Goal: Transaction & Acquisition: Purchase product/service

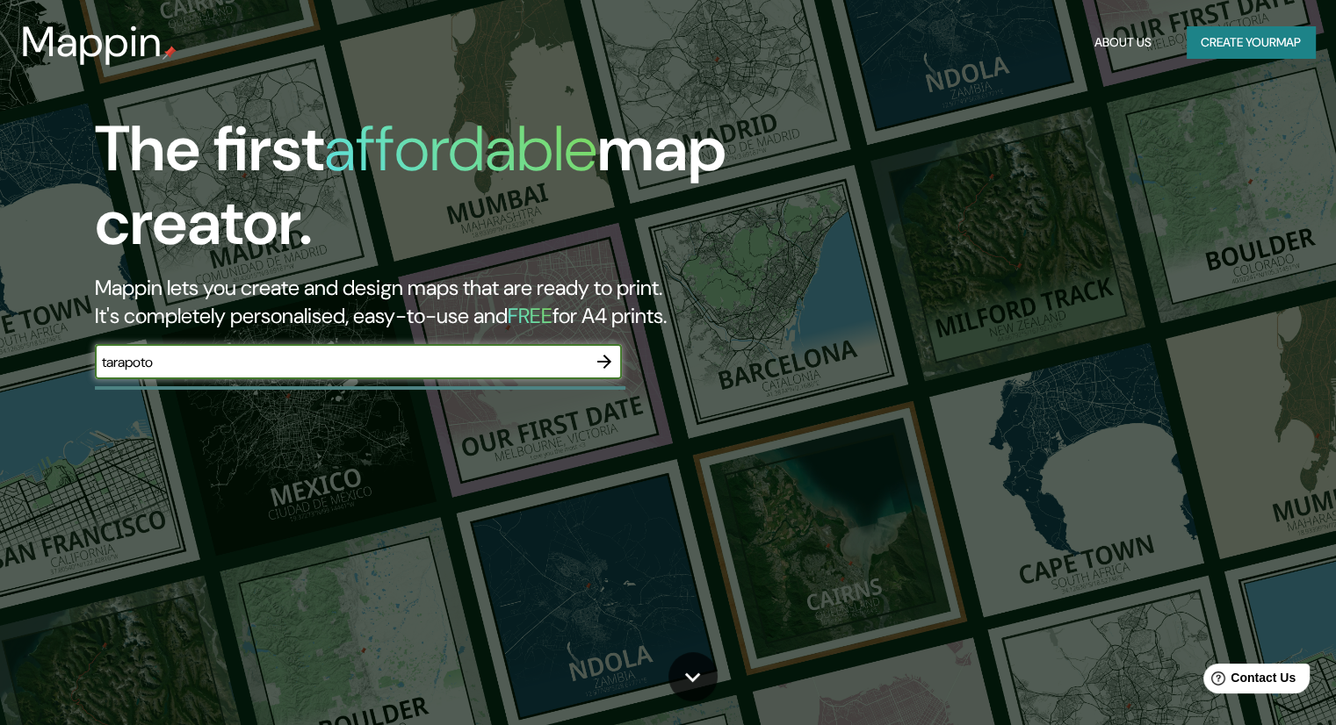
type input "tarapoto"
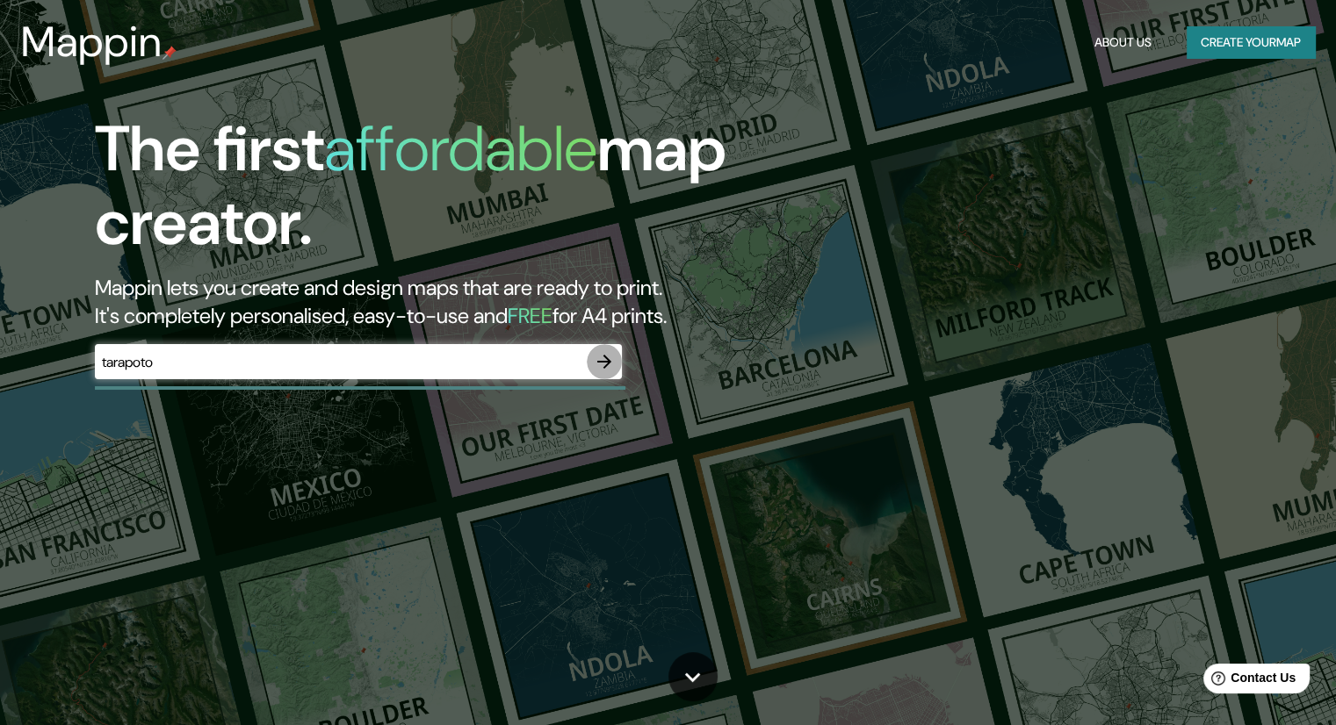
click at [609, 365] on icon "button" at bounding box center [604, 361] width 21 height 21
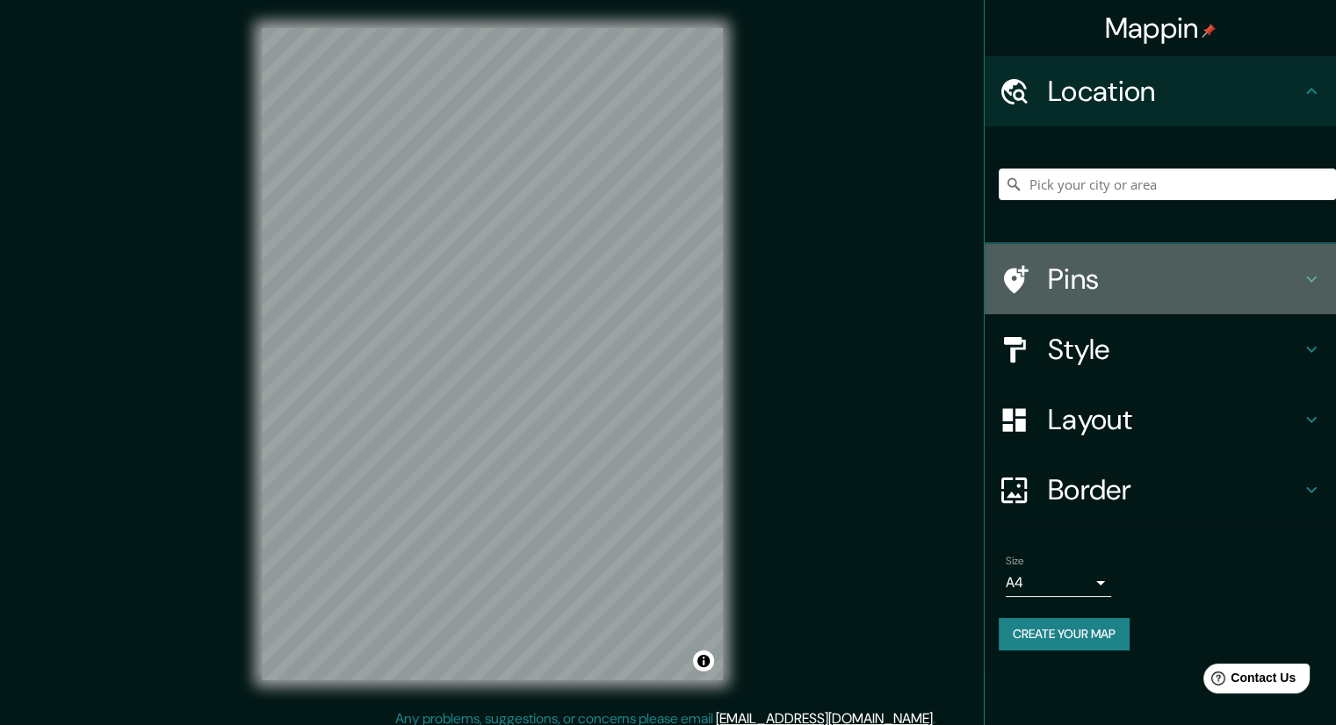
click at [1066, 282] on h4 "Pins" at bounding box center [1174, 279] width 253 height 35
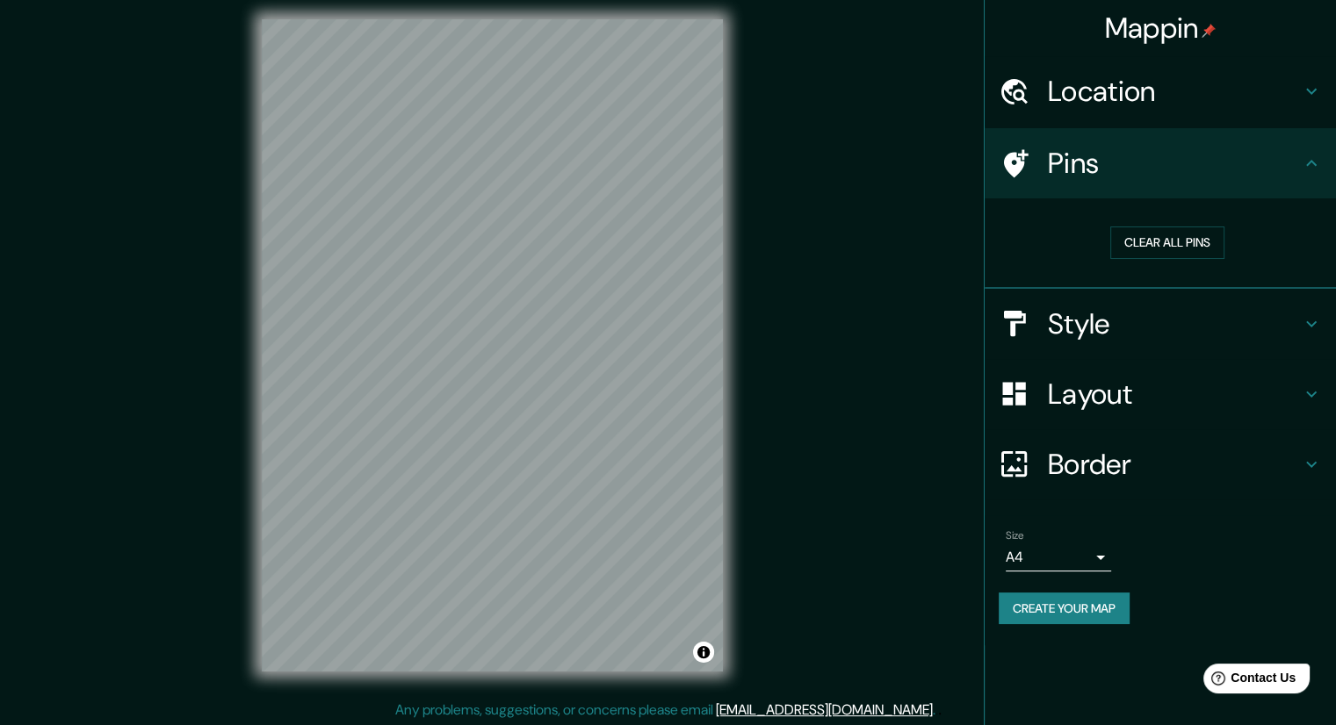
scroll to position [11, 0]
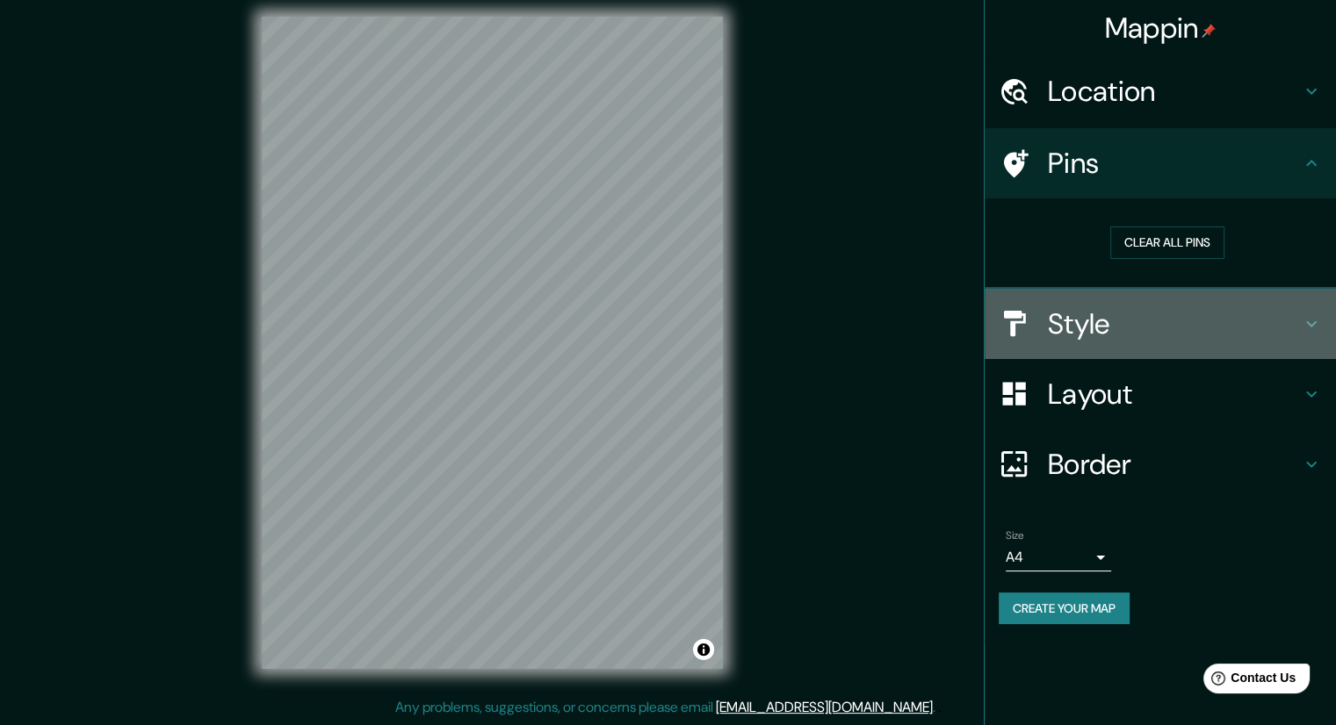
click at [1067, 299] on div "Style" at bounding box center [1159, 324] width 351 height 70
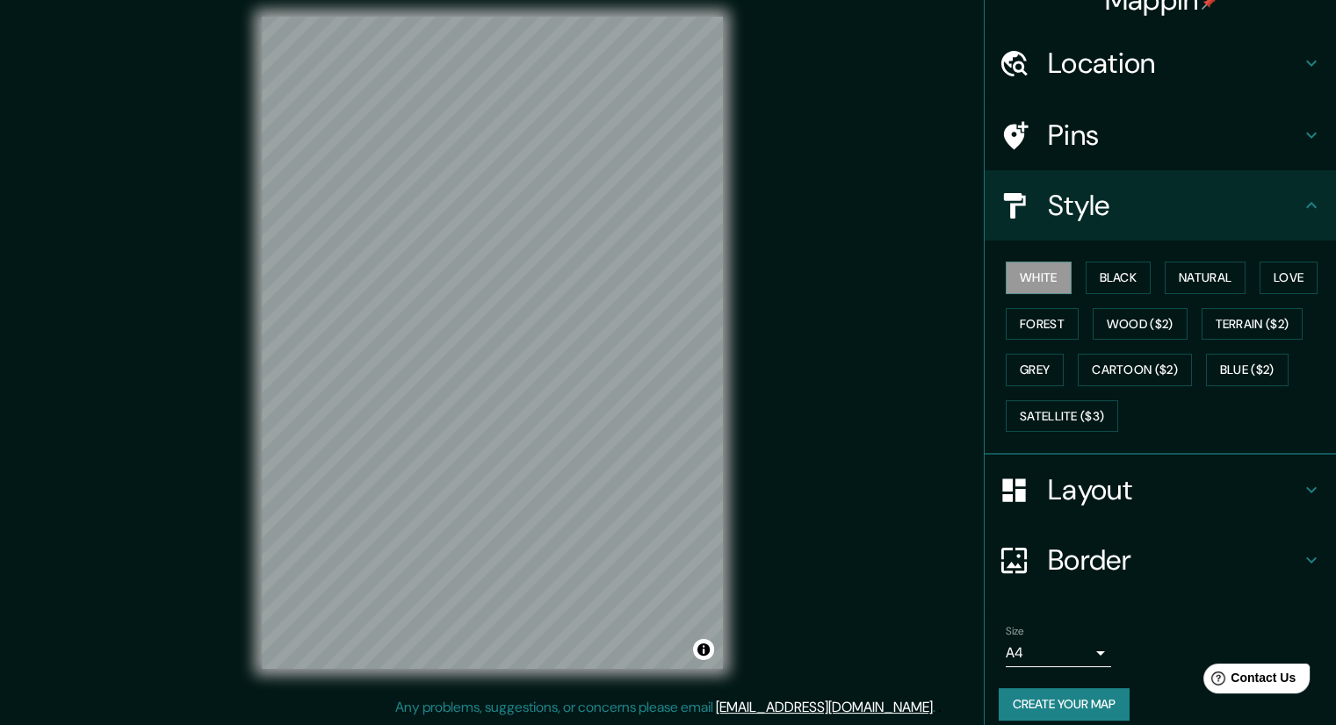
scroll to position [42, 0]
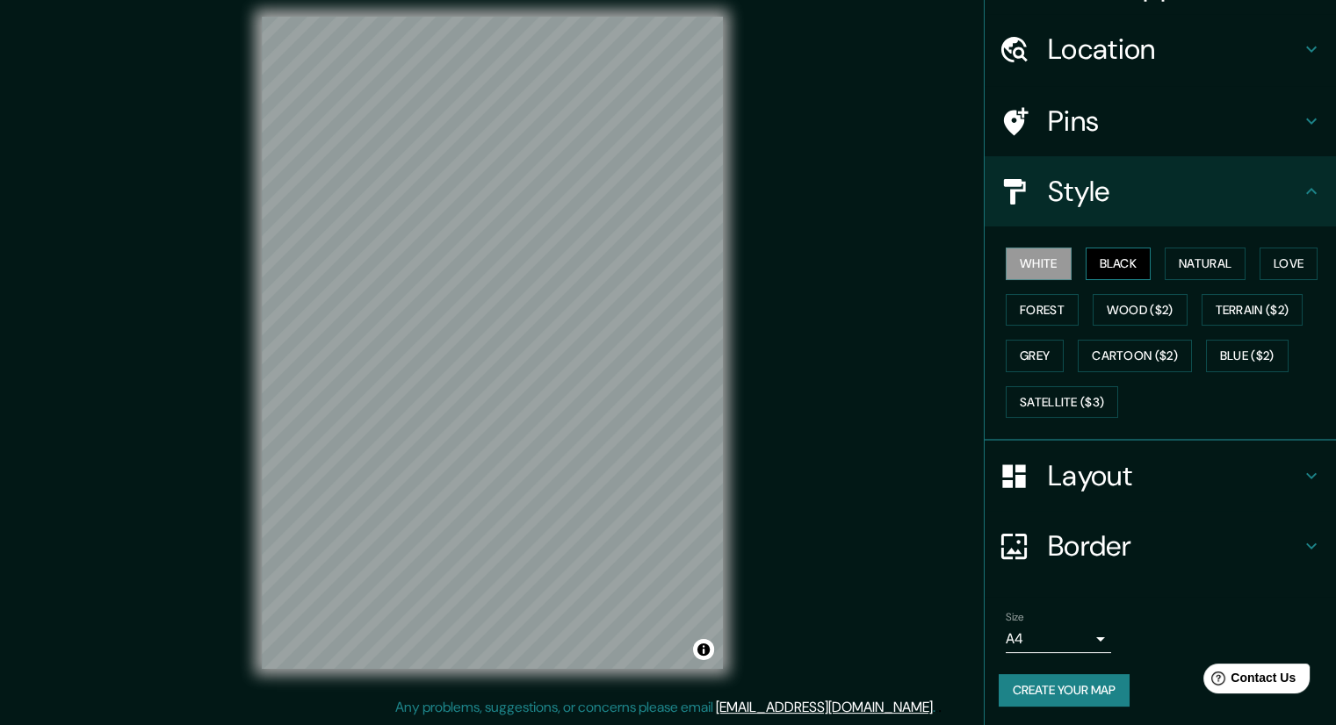
click at [1085, 255] on button "Black" at bounding box center [1118, 264] width 66 height 32
click at [1191, 263] on button "Natural" at bounding box center [1204, 264] width 81 height 32
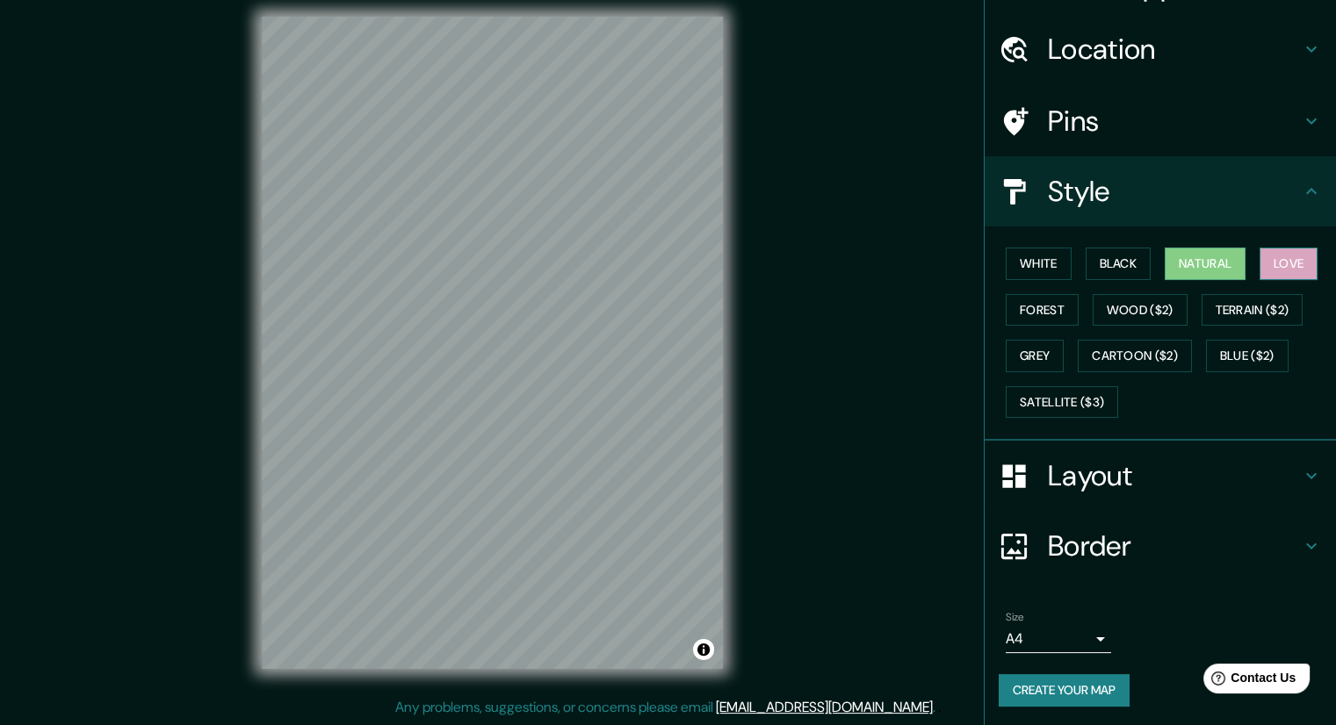
click at [1286, 263] on button "Love" at bounding box center [1288, 264] width 58 height 32
click at [1013, 302] on button "Forest" at bounding box center [1041, 310] width 73 height 32
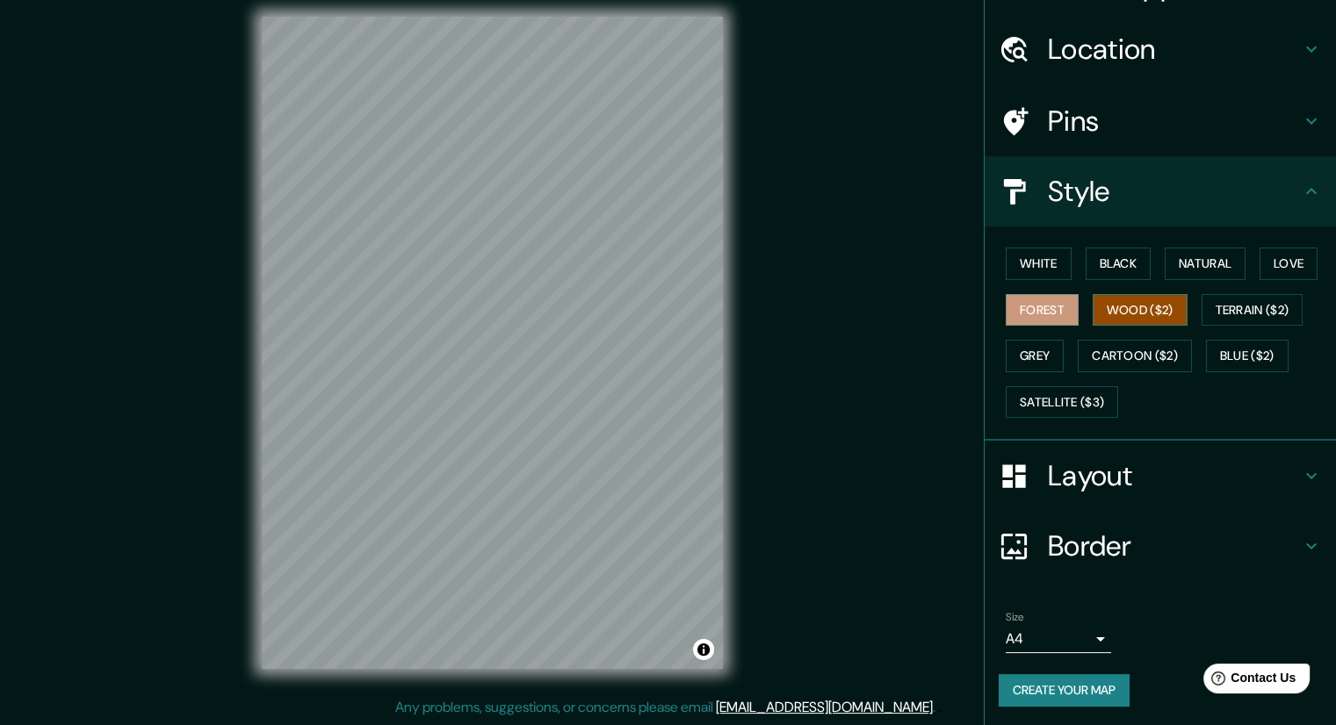
click at [1096, 306] on button "Wood ($2)" at bounding box center [1139, 310] width 95 height 32
click at [1215, 311] on button "Terrain ($2)" at bounding box center [1252, 310] width 102 height 32
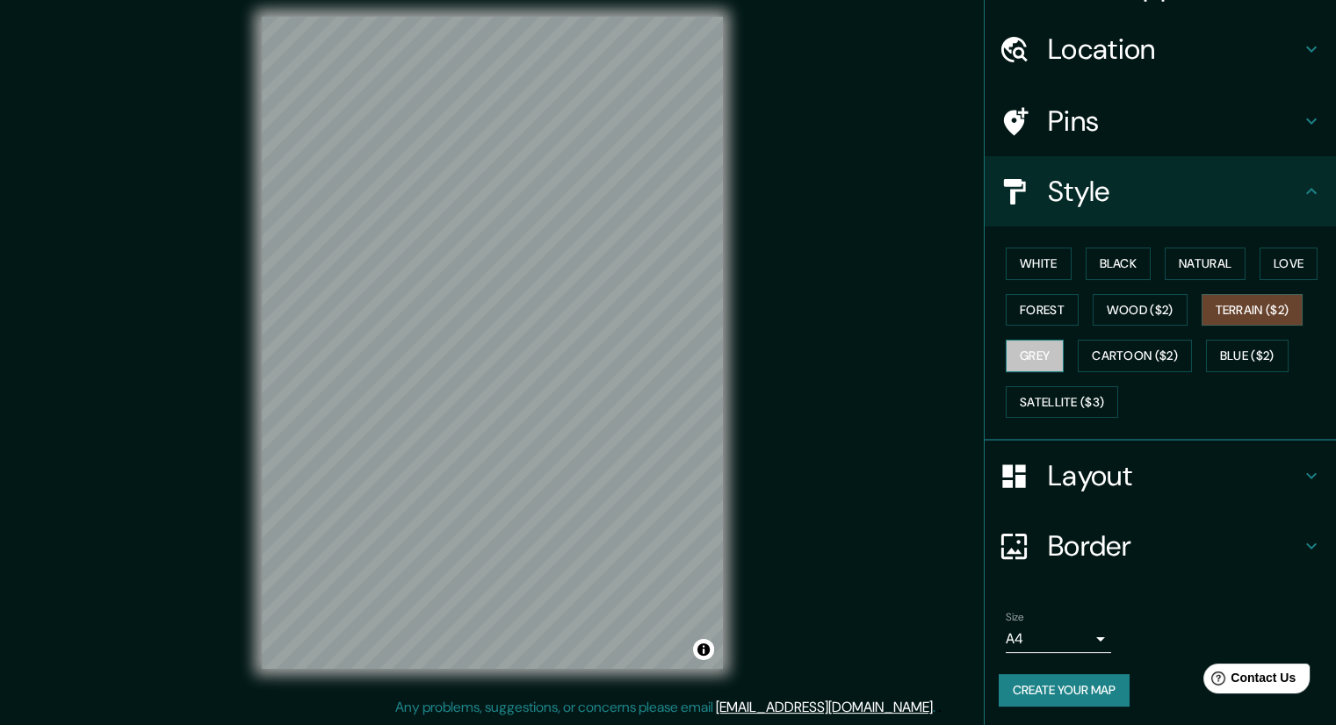
click at [1036, 352] on button "Grey" at bounding box center [1034, 356] width 58 height 32
click at [1099, 301] on button "Wood ($2)" at bounding box center [1139, 310] width 95 height 32
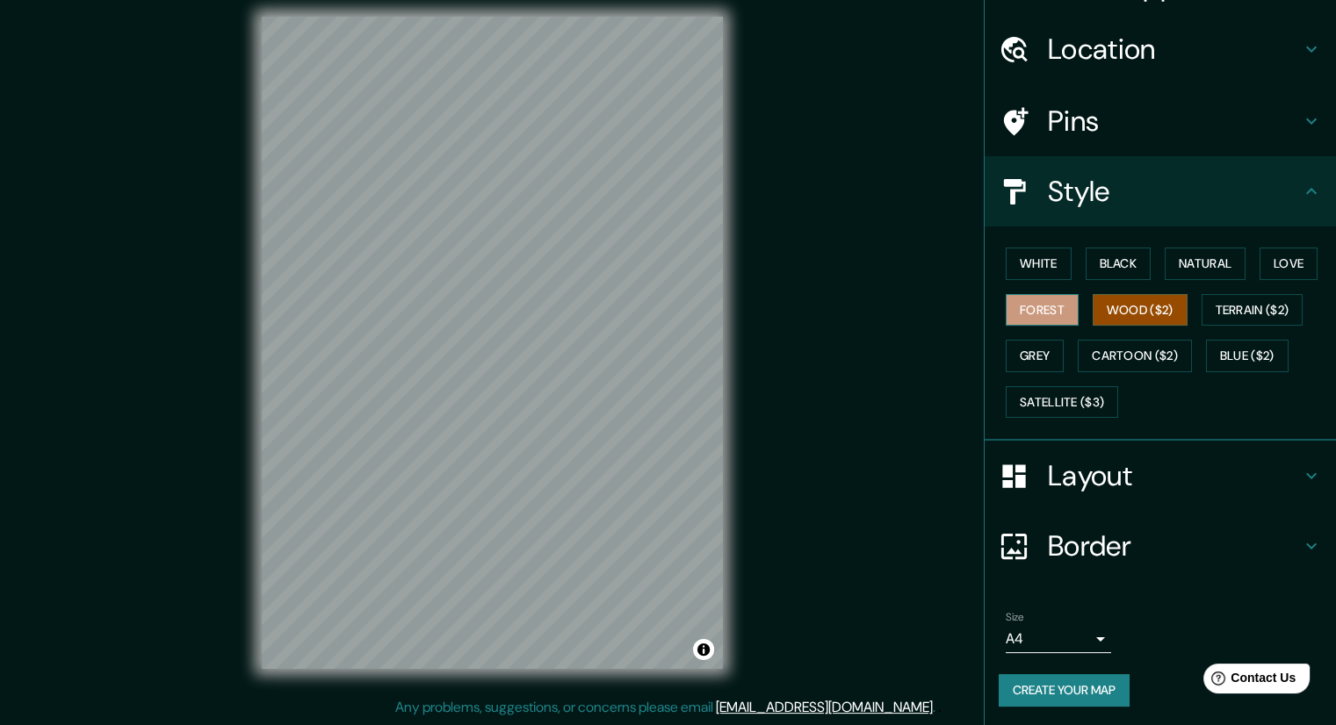
click at [1033, 308] on button "Forest" at bounding box center [1041, 310] width 73 height 32
click at [1229, 261] on button "Natural" at bounding box center [1204, 264] width 81 height 32
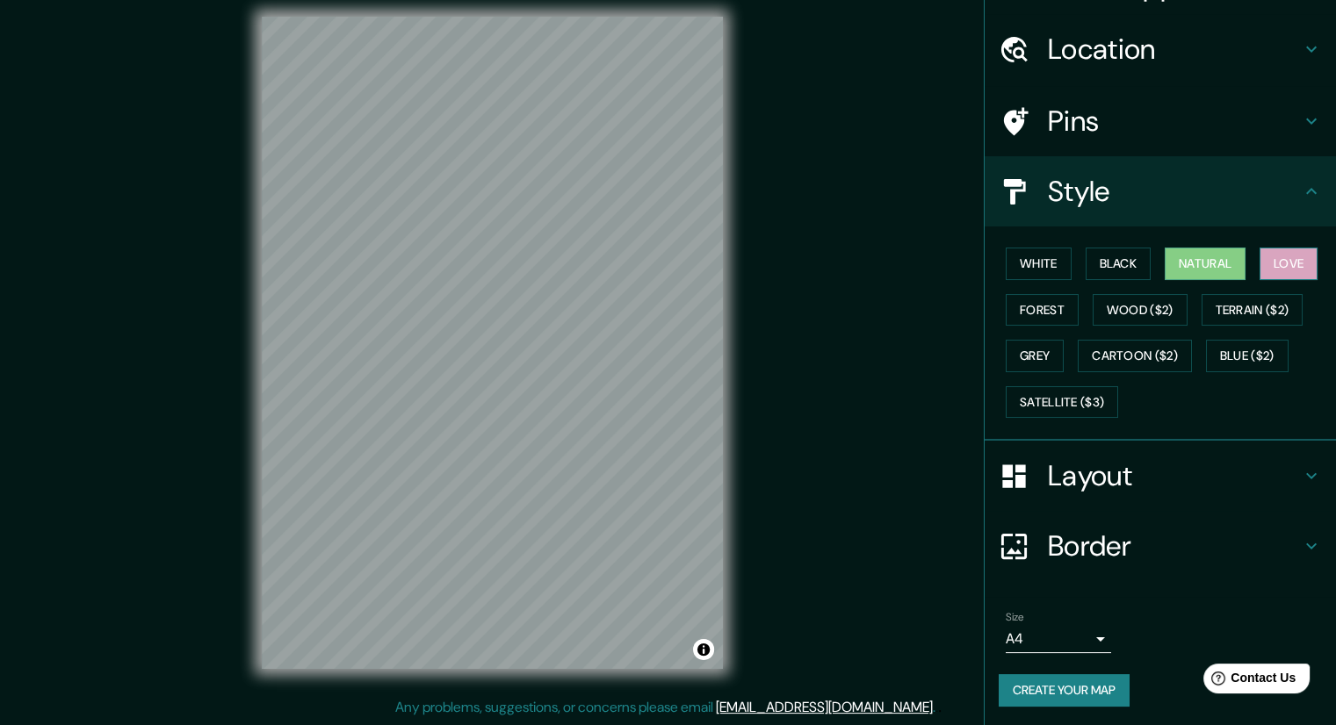
click at [1251, 260] on div "White Black Natural Love Forest Wood ($2) Terrain ($2) Grey Cartoon ($2) Blue (…" at bounding box center [1166, 333] width 337 height 184
click at [1265, 259] on button "Love" at bounding box center [1288, 264] width 58 height 32
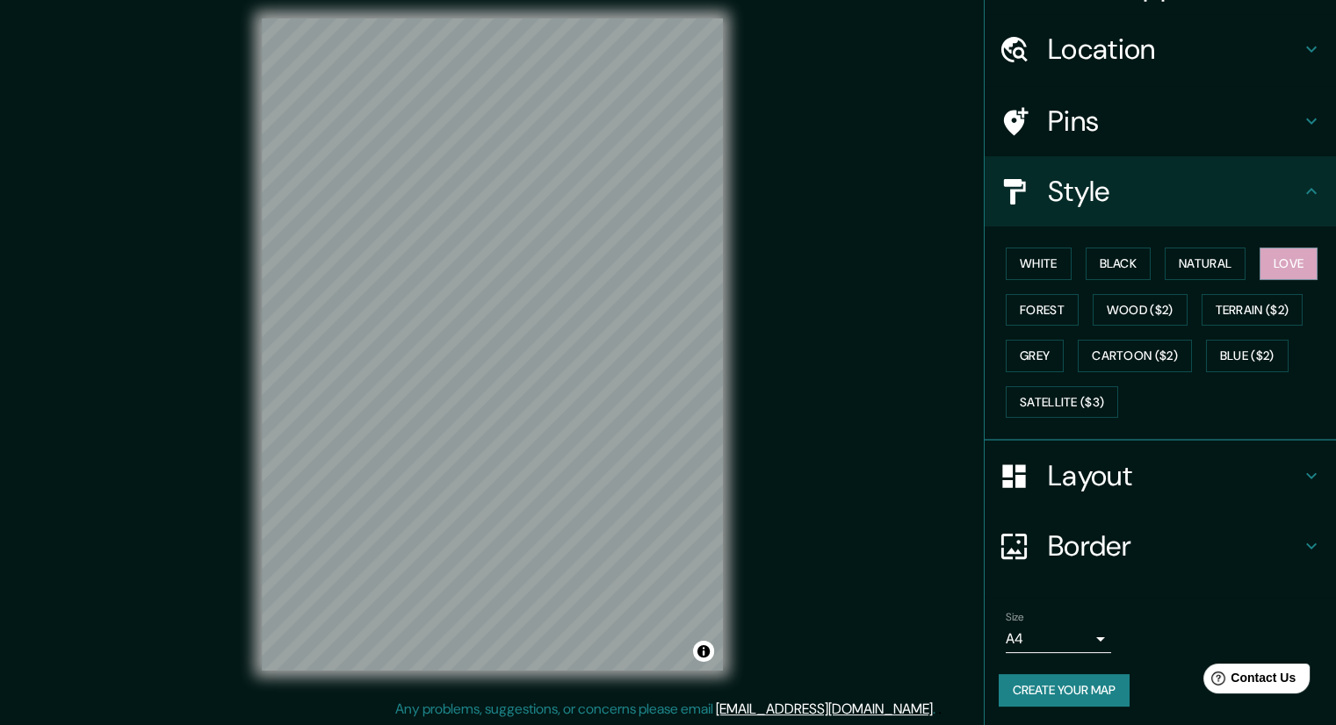
scroll to position [11, 0]
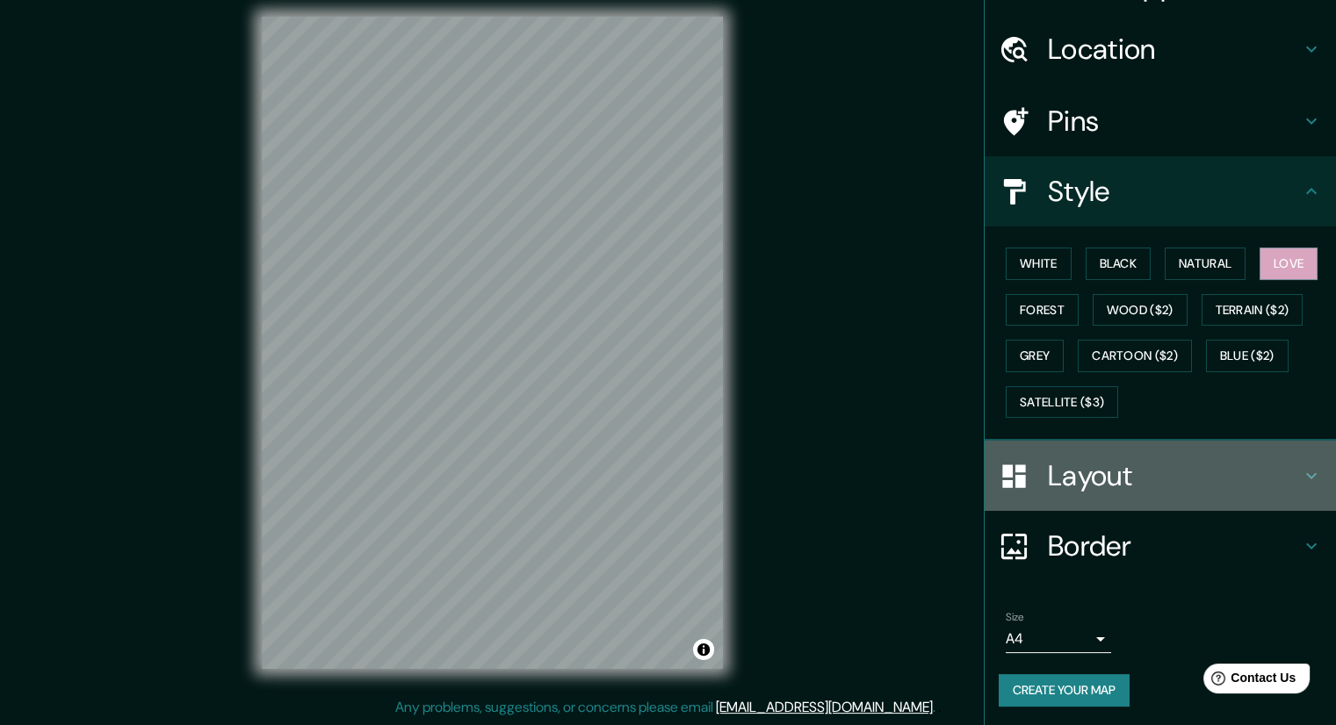
click at [1301, 470] on icon at bounding box center [1311, 475] width 21 height 21
